Goal: Entertainment & Leisure: Consume media (video, audio)

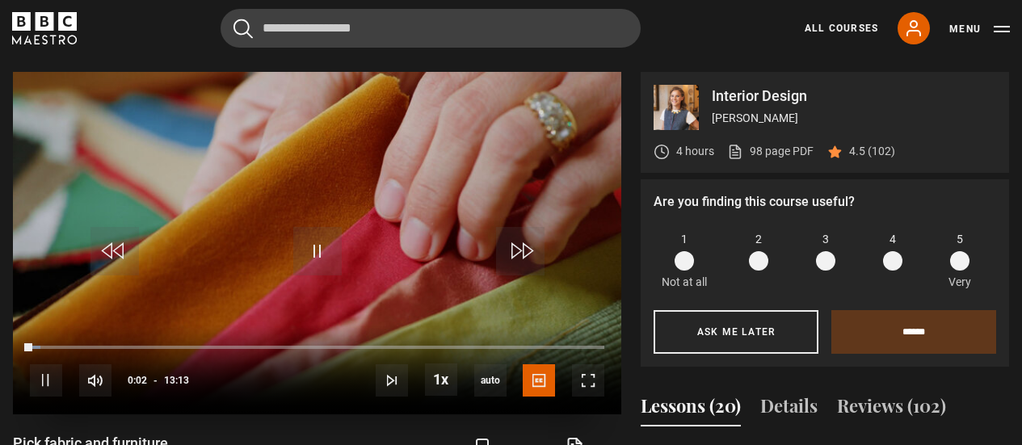
scroll to position [708, 0]
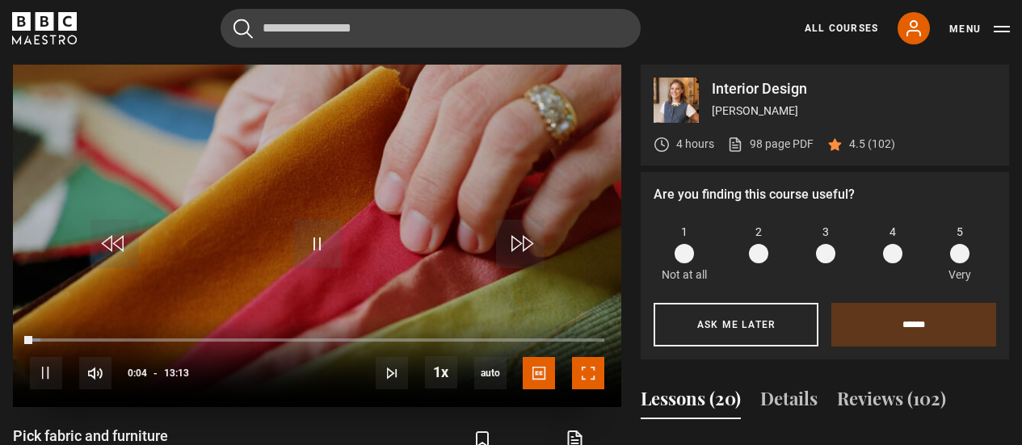
click at [588, 377] on span "Video Player" at bounding box center [588, 373] width 32 height 32
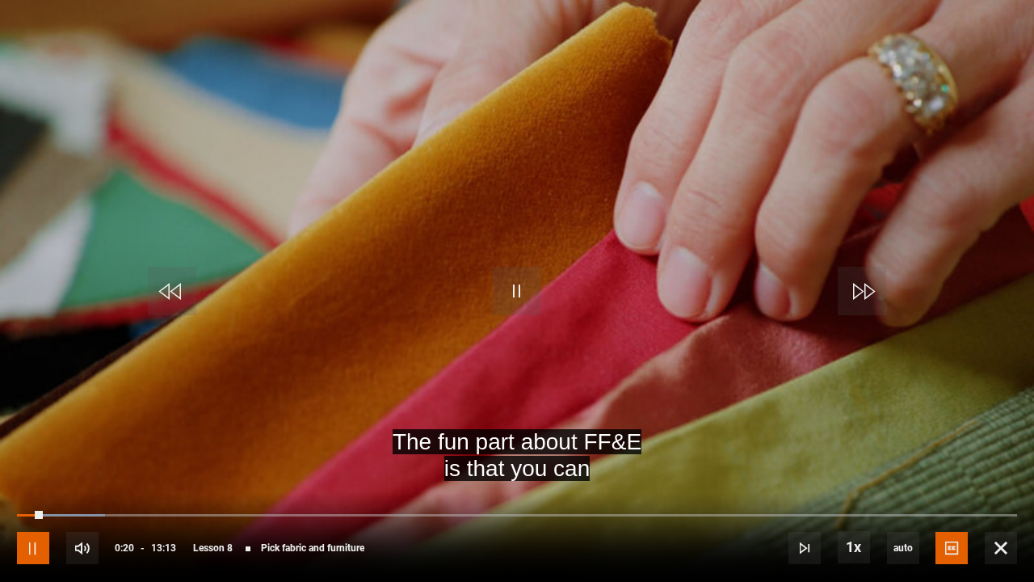
click at [28, 444] on span "Video Player" at bounding box center [33, 547] width 32 height 32
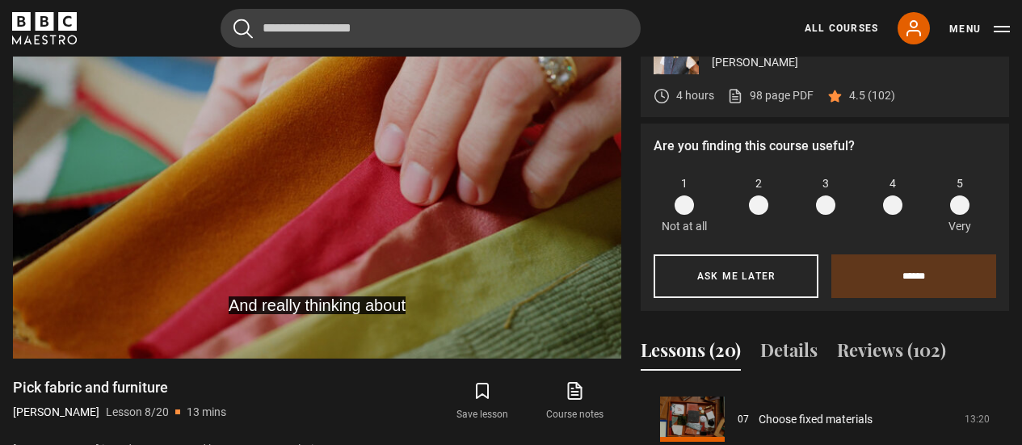
scroll to position [730, 0]
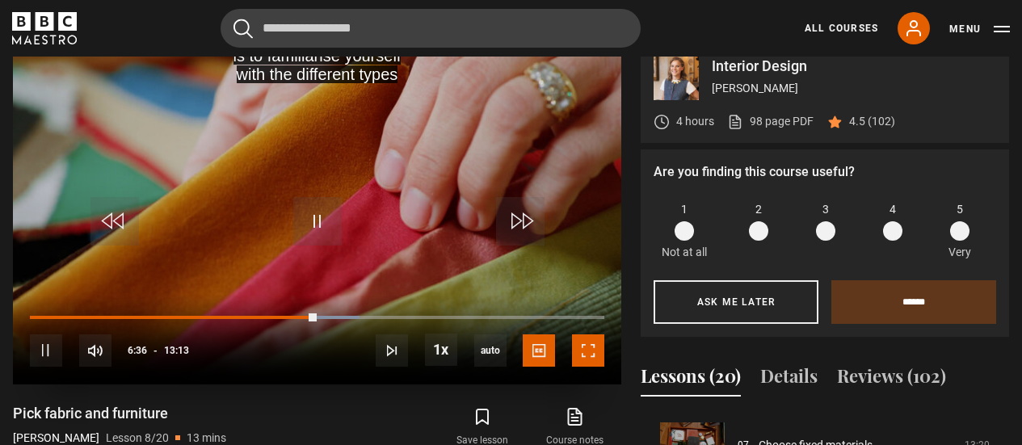
drag, startPoint x: 586, startPoint y: 355, endPoint x: 585, endPoint y: 452, distance: 97.7
click at [586, 355] on span "Video Player" at bounding box center [588, 350] width 32 height 32
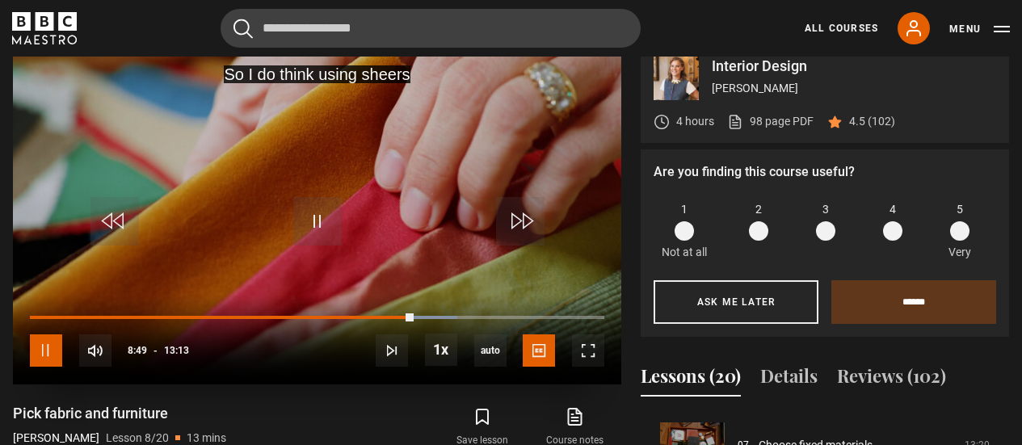
click at [48, 353] on span "Video Player" at bounding box center [46, 350] width 32 height 32
click at [46, 347] on span "Video Player" at bounding box center [46, 350] width 32 height 32
drag, startPoint x: 598, startPoint y: 358, endPoint x: 595, endPoint y: 456, distance: 97.8
click at [597, 358] on span "Video Player" at bounding box center [588, 350] width 32 height 32
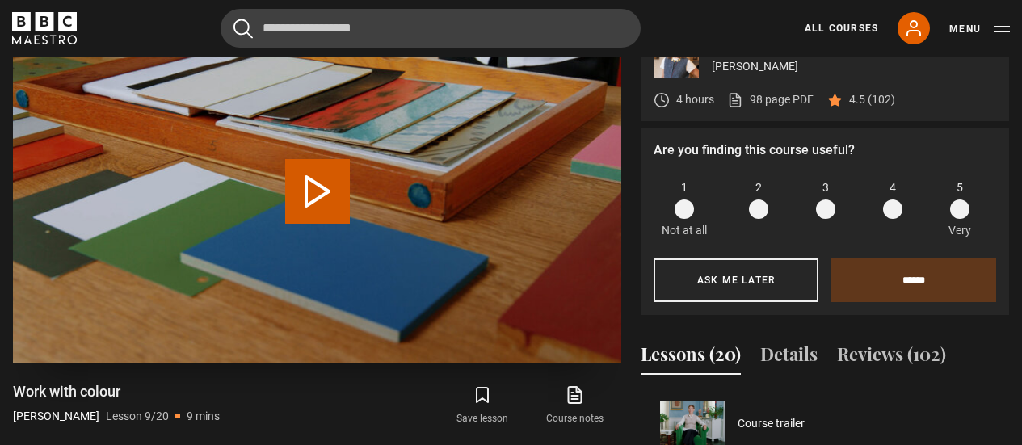
scroll to position [758, 0]
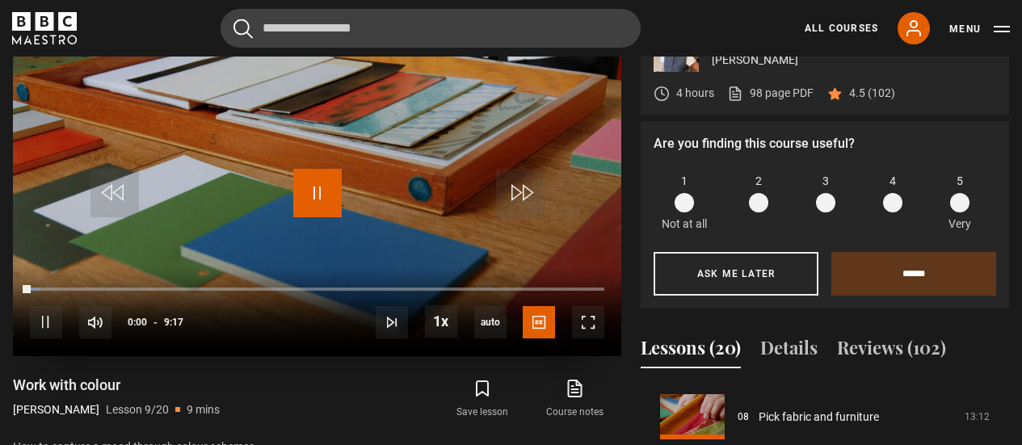
click at [321, 189] on span "Video Player" at bounding box center [317, 193] width 48 height 48
click at [309, 184] on span "Video Player" at bounding box center [317, 193] width 48 height 48
click at [589, 316] on span "Video Player" at bounding box center [588, 322] width 32 height 32
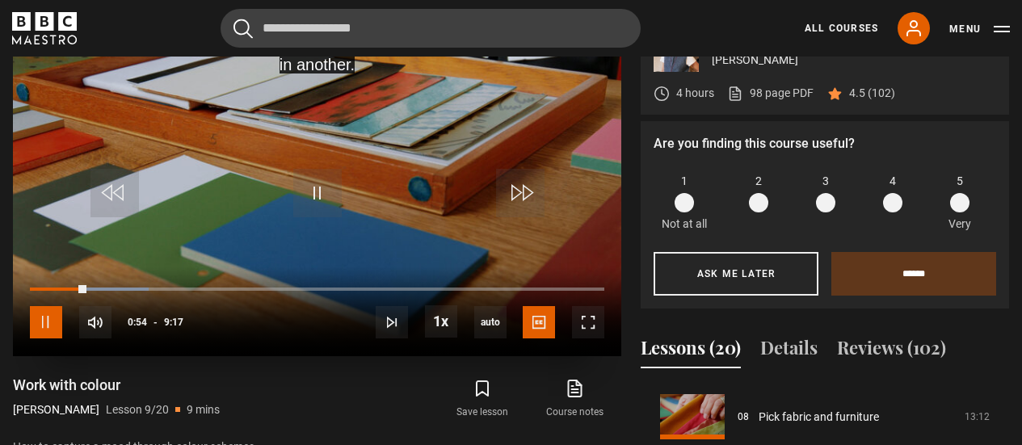
click at [44, 325] on span "Video Player" at bounding box center [46, 322] width 32 height 32
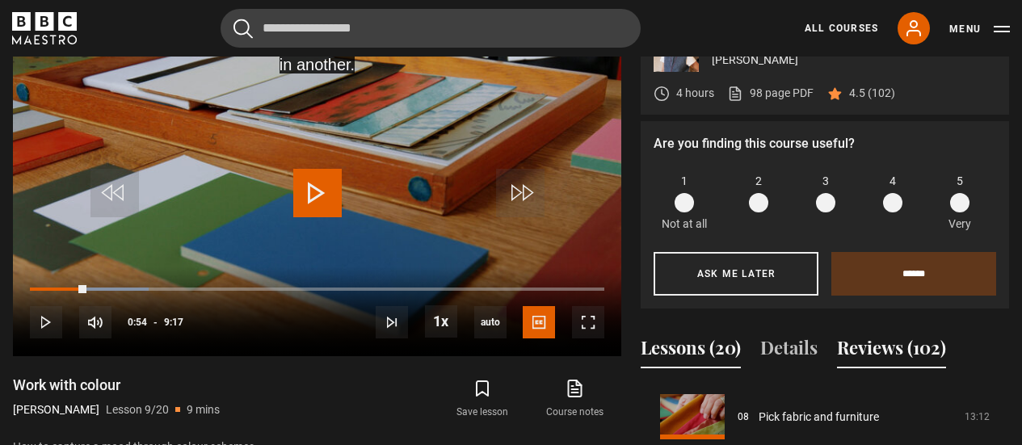
click at [904, 350] on button "Reviews (102)" at bounding box center [891, 351] width 109 height 34
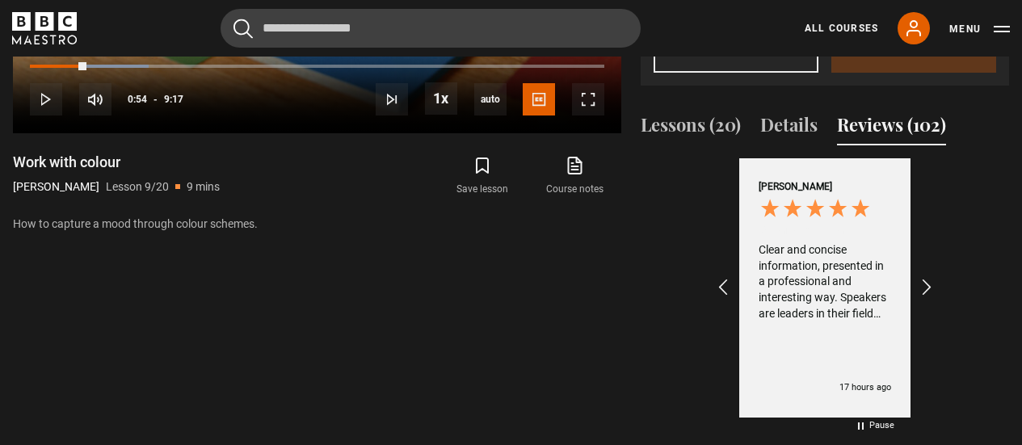
scroll to position [1001, 0]
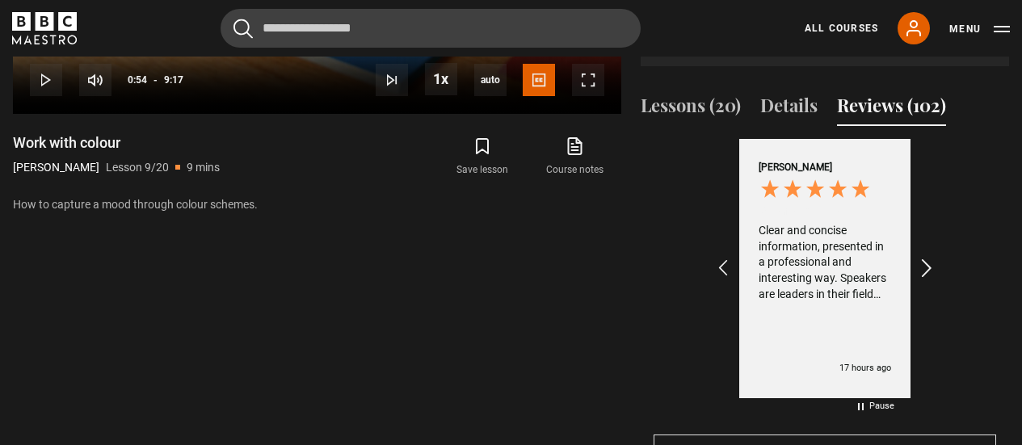
click at [929, 264] on icon "REVIEWS.io Carousel Scroll Right" at bounding box center [927, 269] width 23 height 23
click at [930, 264] on icon "REVIEWS.io Carousel Scroll Right" at bounding box center [927, 269] width 23 height 23
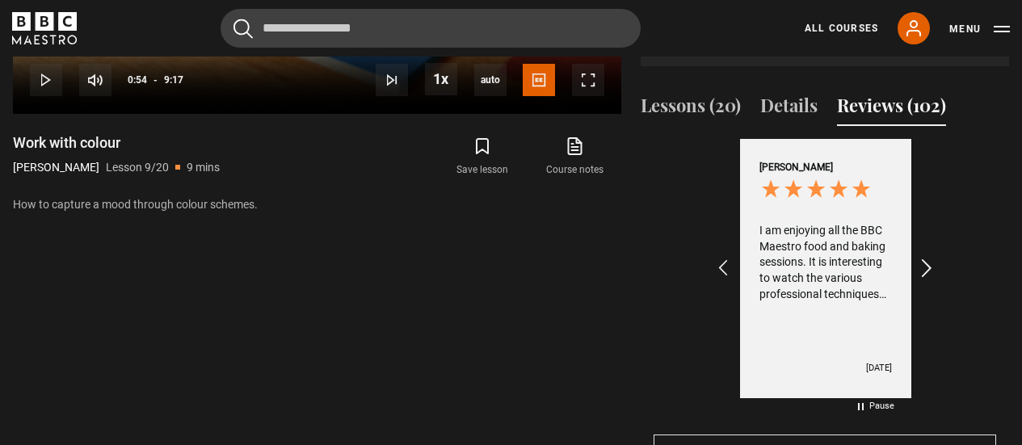
click at [933, 266] on icon "REVIEWS.io Carousel Scroll Right" at bounding box center [927, 269] width 23 height 23
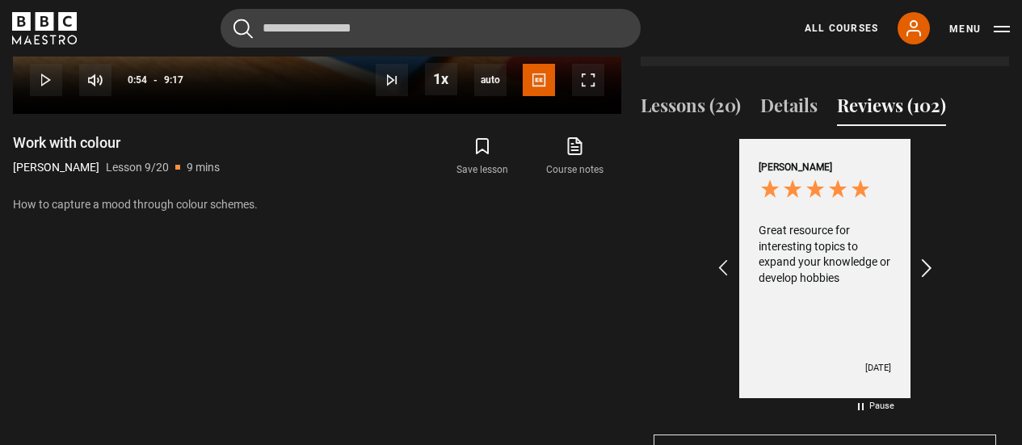
click at [934, 267] on icon "REVIEWS.io Carousel Scroll Right" at bounding box center [927, 269] width 23 height 23
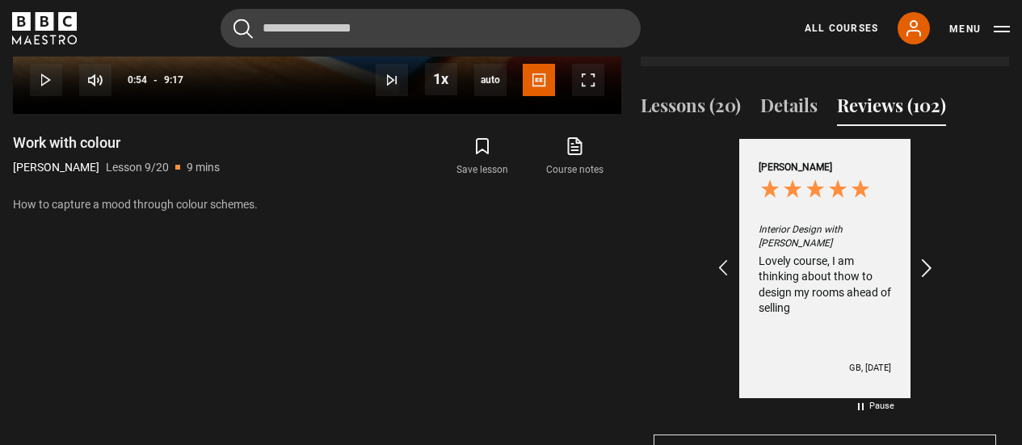
click at [934, 267] on icon "REVIEWS.io Carousel Scroll Right" at bounding box center [927, 269] width 23 height 23
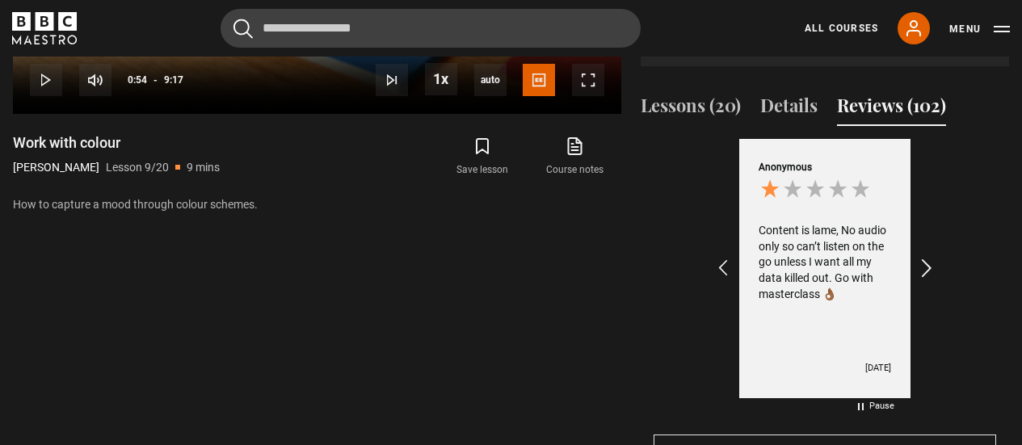
click at [934, 267] on icon "REVIEWS.io Carousel Scroll Right" at bounding box center [927, 269] width 23 height 23
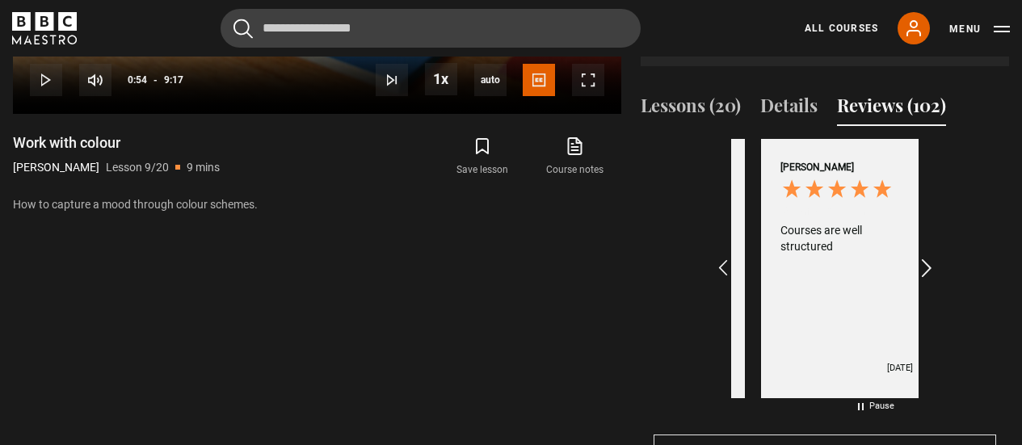
scroll to position [0, 1312]
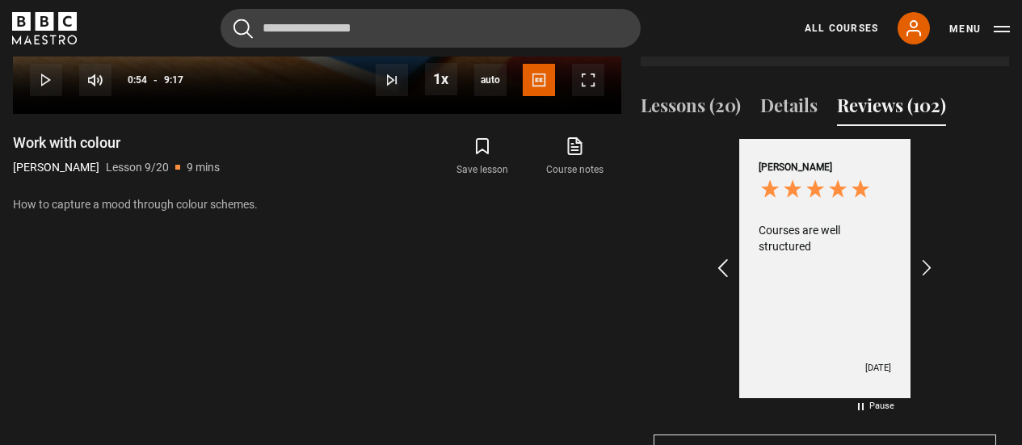
click at [724, 264] on icon "REVIEWS.io Carousel Scroll Left" at bounding box center [723, 269] width 23 height 23
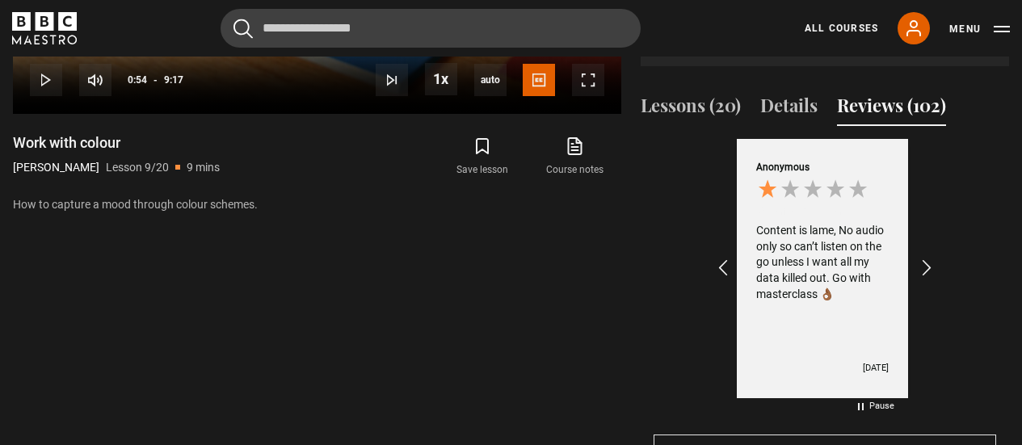
scroll to position [0, 1124]
click at [930, 267] on icon "REVIEWS.io Carousel Scroll Right" at bounding box center [927, 269] width 23 height 23
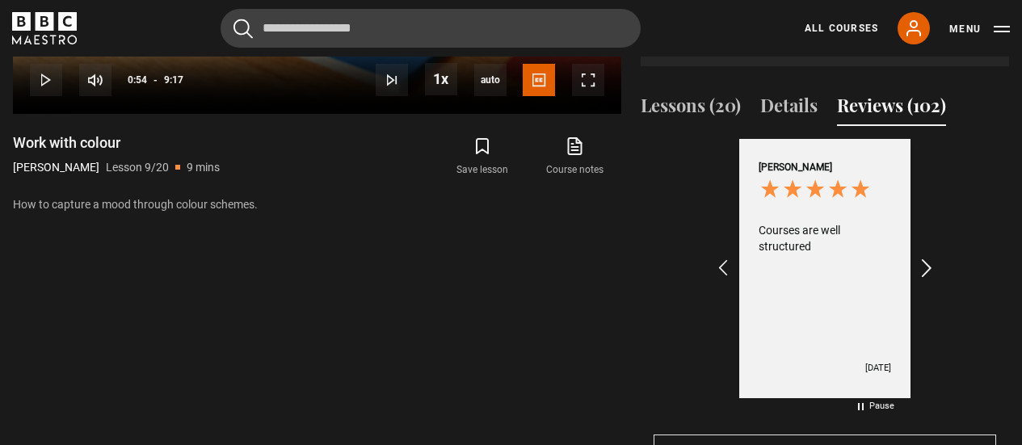
click at [930, 267] on icon "REVIEWS.io Carousel Scroll Right" at bounding box center [927, 269] width 23 height 23
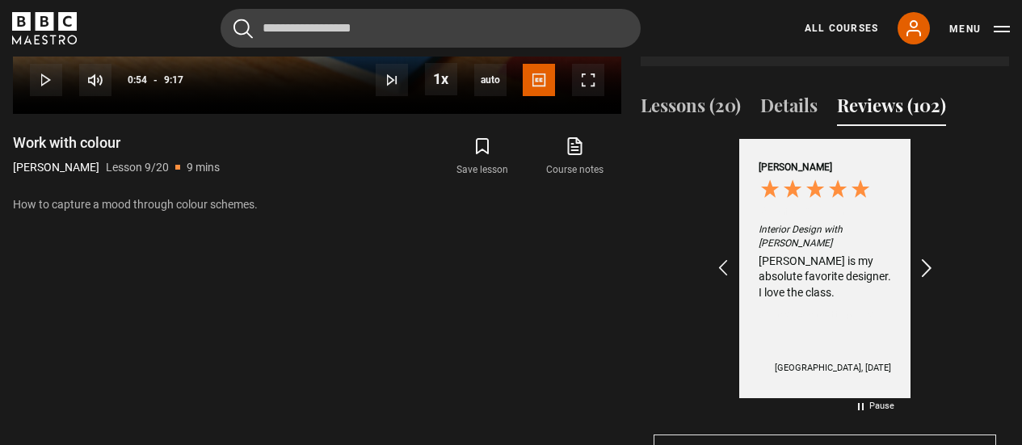
click at [930, 267] on icon "REVIEWS.io Carousel Scroll Right" at bounding box center [927, 269] width 23 height 23
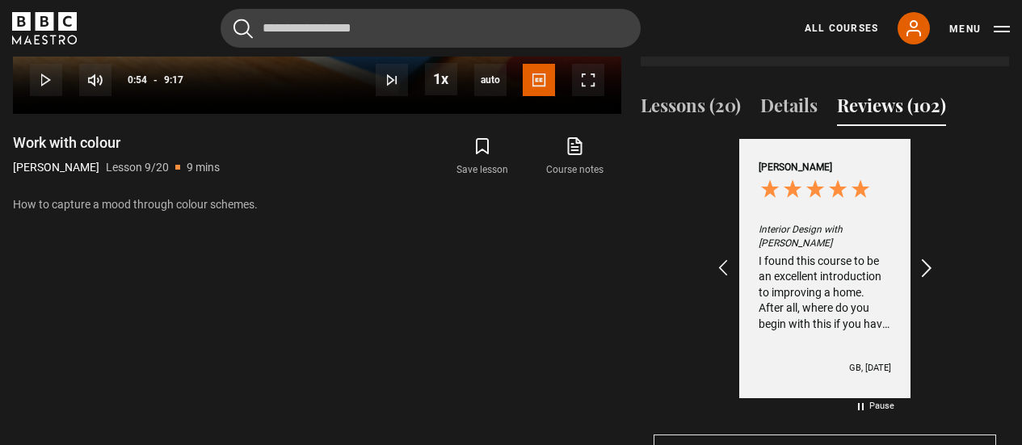
click at [930, 267] on icon "REVIEWS.io Carousel Scroll Right" at bounding box center [927, 269] width 23 height 23
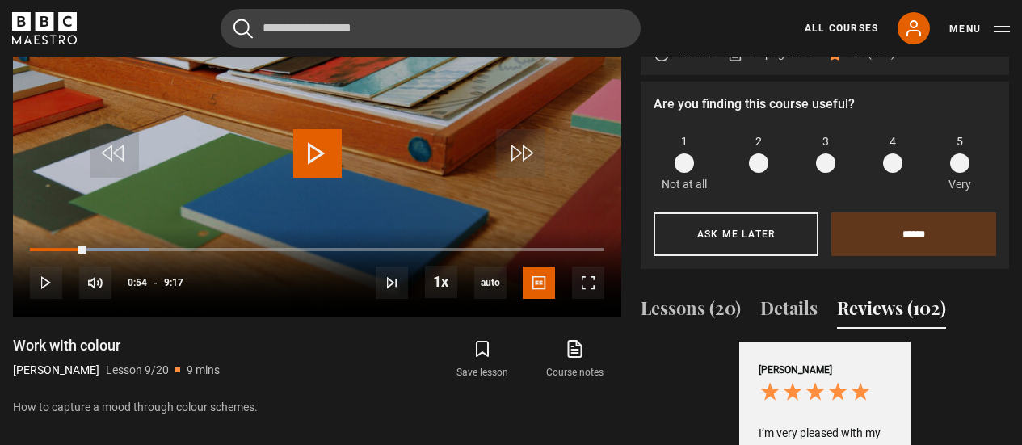
scroll to position [808, 0]
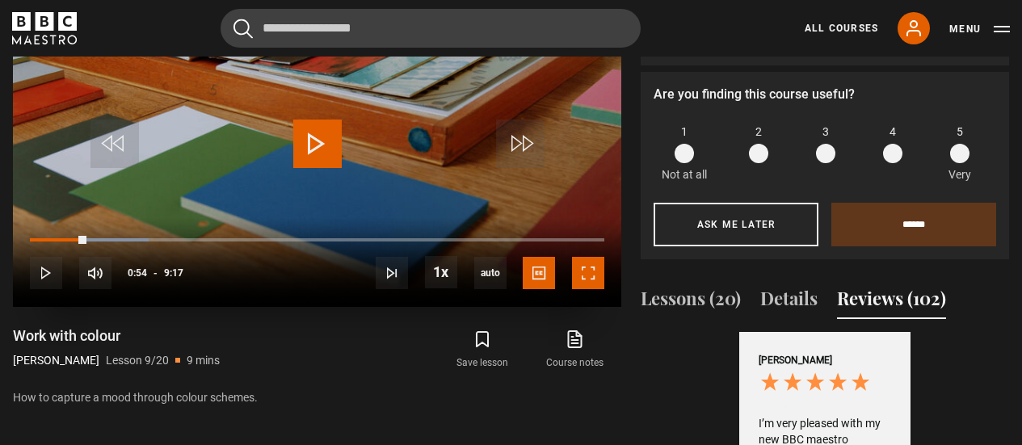
drag, startPoint x: 590, startPoint y: 268, endPoint x: 591, endPoint y: 366, distance: 97.7
click at [590, 268] on span "Video Player" at bounding box center [588, 273] width 32 height 32
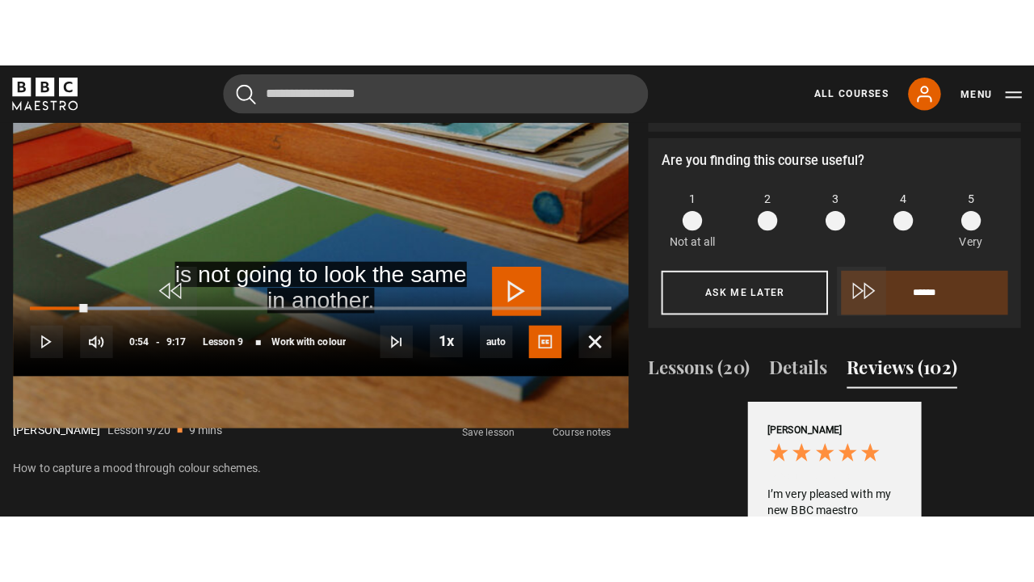
scroll to position [772, 0]
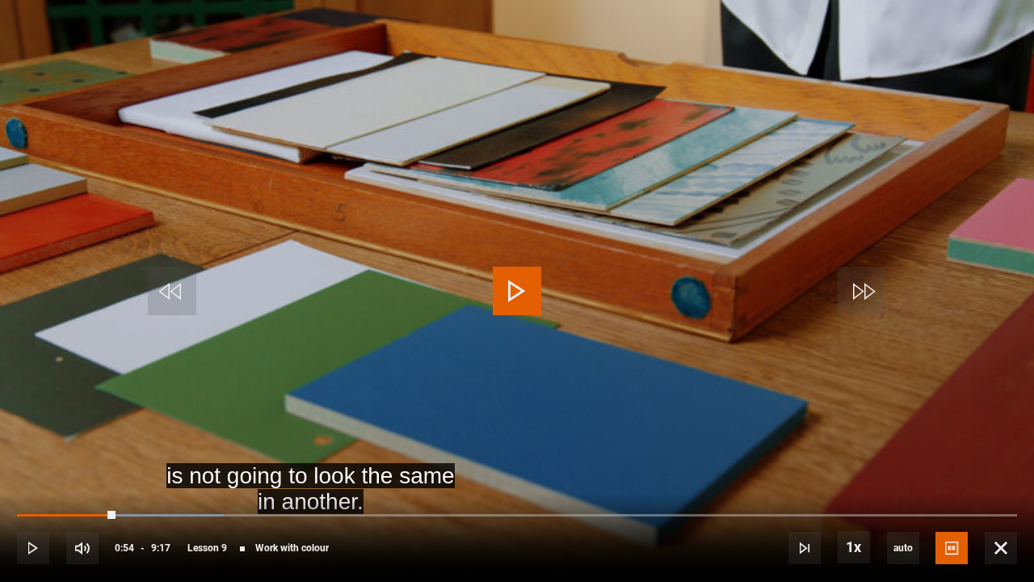
click at [508, 288] on span "Video Player" at bounding box center [517, 291] width 48 height 48
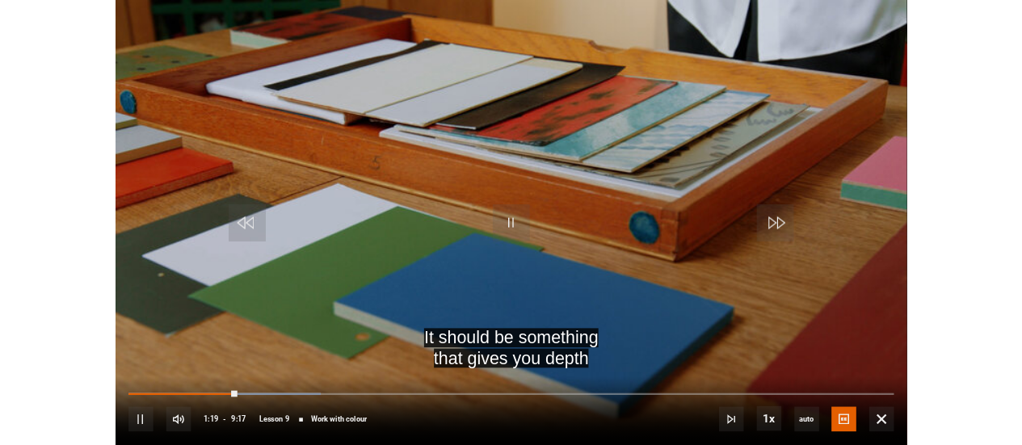
scroll to position [0, 2811]
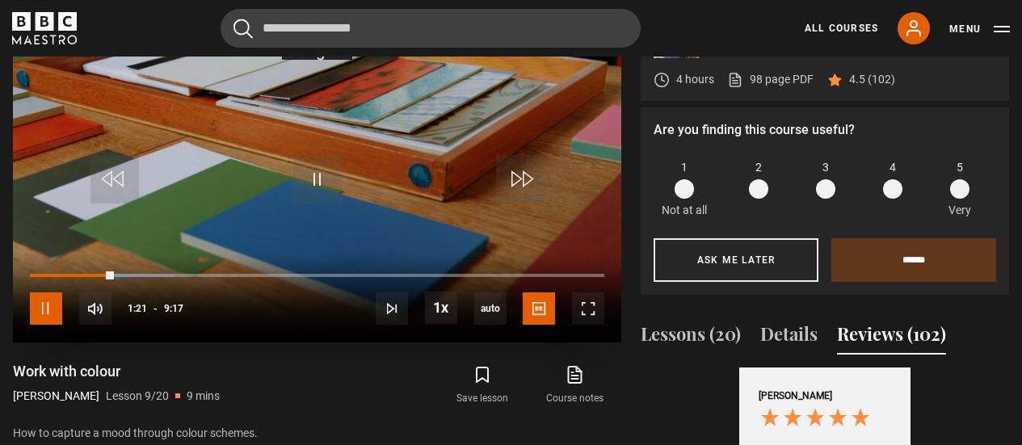
click at [45, 305] on span "Video Player" at bounding box center [46, 308] width 32 height 32
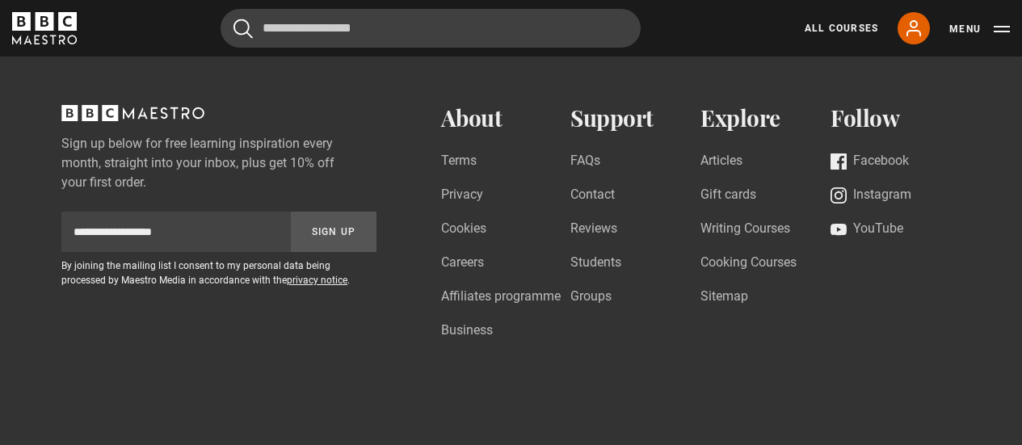
scroll to position [2555, 0]
